Goal: Check status: Check status

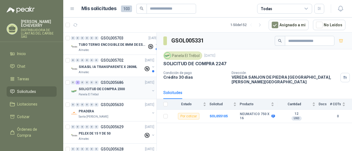
click at [130, 94] on div "Panela El Trébol" at bounding box center [114, 95] width 71 height 4
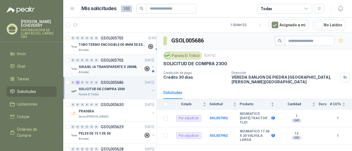
click at [108, 63] on div "0 0 0 0 0 0 GSOL005702 30/09/25" at bounding box center [113, 60] width 84 height 7
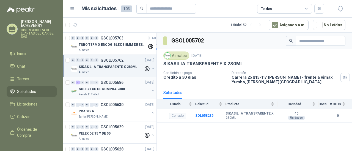
click at [108, 87] on p "SOLICITUD DE COMPRA 2300" at bounding box center [102, 89] width 46 height 5
